Goal: Find contact information: Find contact information

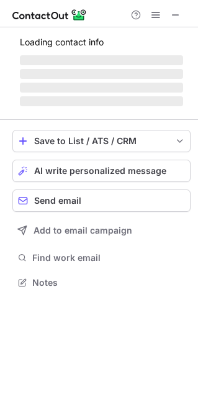
scroll to position [301, 198]
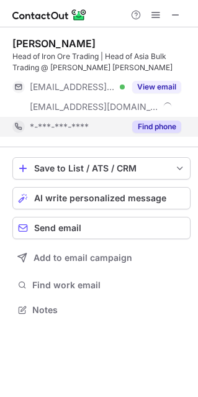
click at [163, 125] on button "Find phone" at bounding box center [156, 126] width 49 height 12
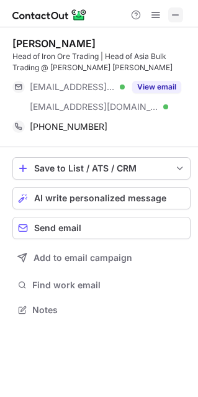
click at [175, 16] on span at bounding box center [176, 15] width 10 height 10
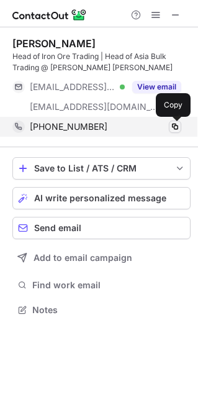
click at [173, 128] on span at bounding box center [175, 127] width 10 height 10
click at [171, 127] on span at bounding box center [175, 127] width 10 height 10
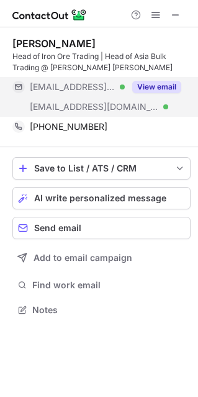
click at [168, 94] on div "View email" at bounding box center [153, 87] width 57 height 20
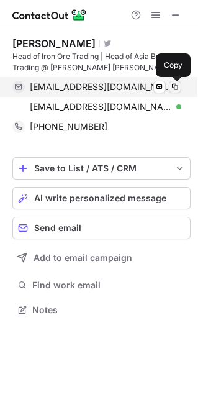
click at [174, 89] on span at bounding box center [175, 87] width 10 height 10
click at [175, 87] on span at bounding box center [175, 87] width 10 height 10
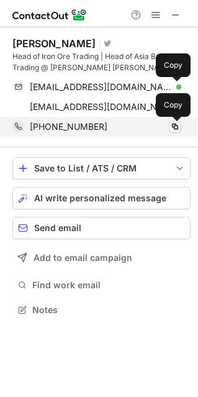
click at [173, 126] on span at bounding box center [175, 127] width 10 height 10
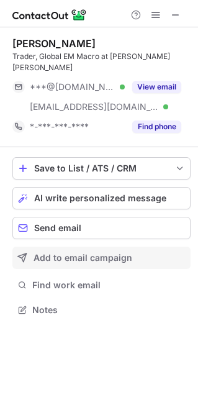
scroll to position [289, 198]
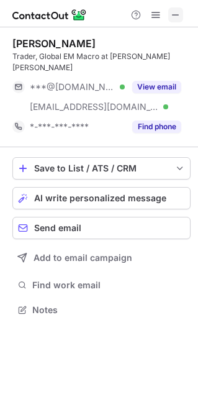
click at [180, 16] on span at bounding box center [176, 15] width 10 height 10
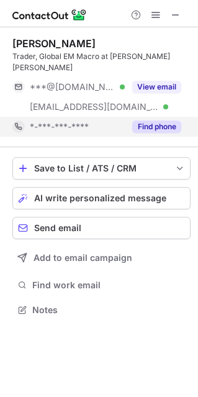
click at [160, 120] on button "Find phone" at bounding box center [156, 126] width 49 height 12
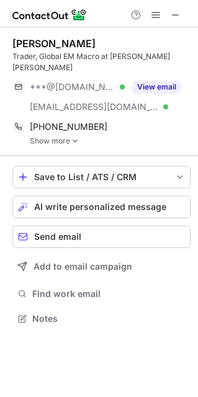
scroll to position [298, 198]
click at [65, 137] on link "Show more" at bounding box center [110, 141] width 161 height 9
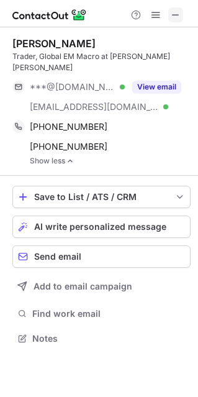
click at [181, 15] on span at bounding box center [176, 15] width 10 height 10
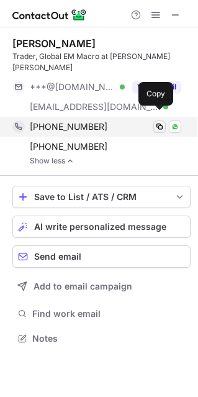
click at [160, 122] on span at bounding box center [160, 127] width 10 height 10
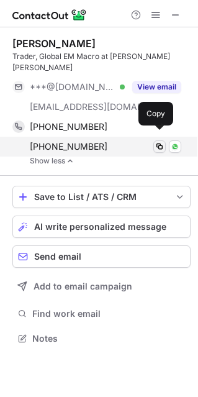
click at [162, 142] on span at bounding box center [160, 147] width 10 height 10
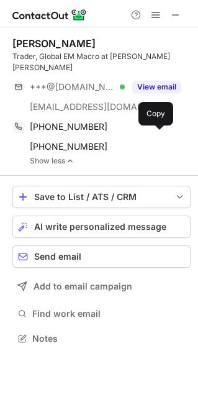
drag, startPoint x: 178, startPoint y: 21, endPoint x: 96, endPoint y: 21, distance: 82.6
click at [178, 20] on span at bounding box center [176, 15] width 10 height 10
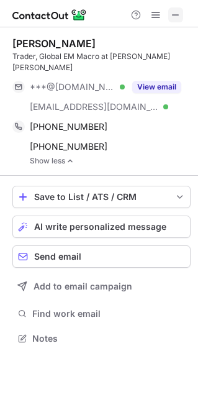
click at [173, 17] on span at bounding box center [176, 15] width 10 height 10
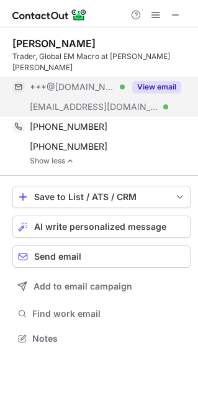
click at [150, 81] on button "View email" at bounding box center [156, 87] width 49 height 12
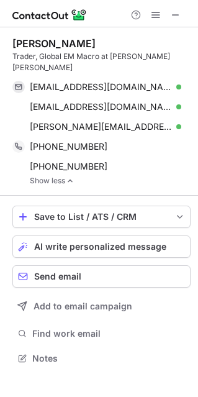
scroll to position [338, 198]
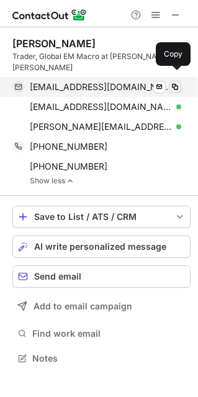
click at [173, 82] on span at bounding box center [175, 87] width 10 height 10
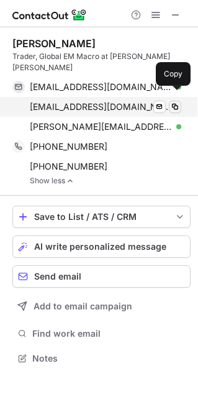
click at [175, 102] on span at bounding box center [175, 107] width 10 height 10
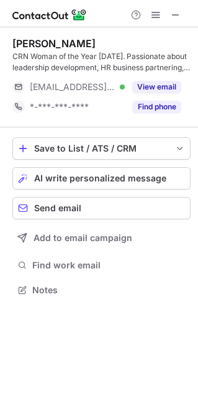
scroll to position [281, 198]
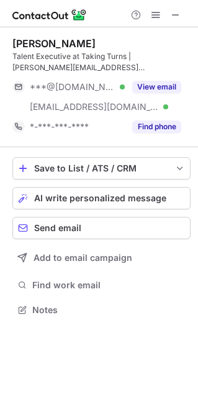
scroll to position [301, 198]
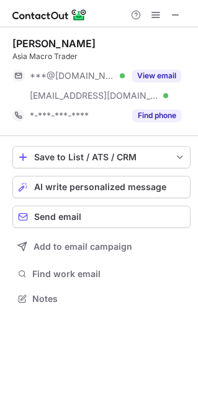
scroll to position [289, 198]
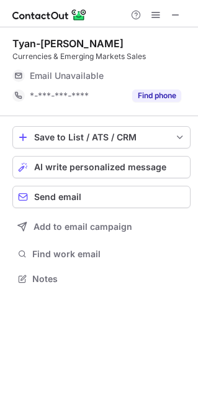
scroll to position [270, 198]
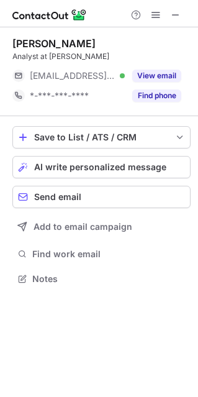
scroll to position [6, 6]
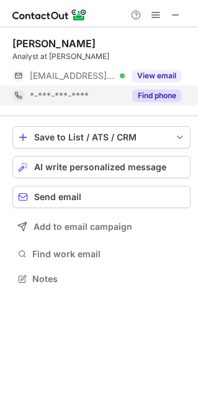
click at [162, 95] on button "Find phone" at bounding box center [156, 95] width 49 height 12
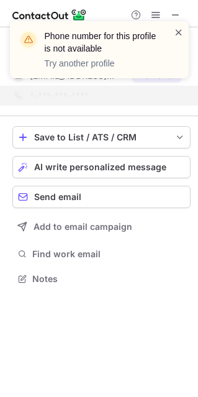
click at [175, 32] on span at bounding box center [179, 32] width 10 height 12
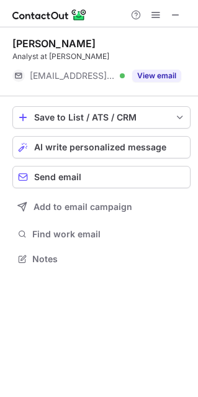
scroll to position [250, 198]
click at [173, 17] on div "Phone number for this profile is not available Try another profile" at bounding box center [99, 55] width 199 height 92
click at [174, 15] on span at bounding box center [176, 15] width 10 height 10
